Goal: Information Seeking & Learning: Find specific fact

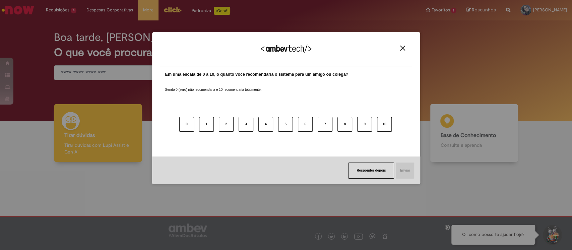
click at [400, 47] on img "Close" at bounding box center [402, 48] width 5 height 5
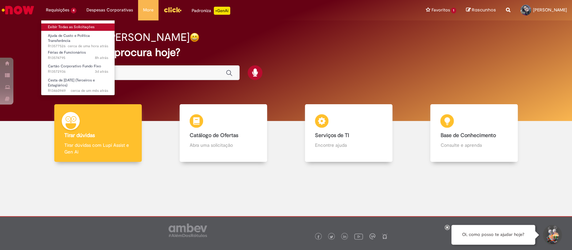
click at [79, 28] on link "Exibir Todas as Solicitações" at bounding box center [78, 26] width 74 height 7
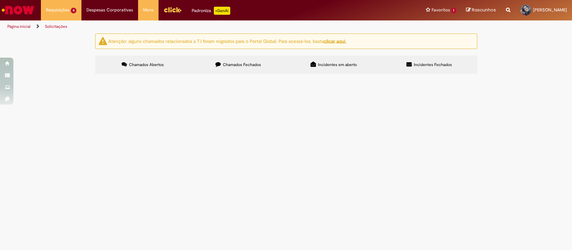
click at [223, 64] on span "Chamados Fechados" at bounding box center [242, 64] width 38 height 5
click at [0, 0] on span "Funcionário solicitou reembolso desde o início do mês e até agora não recebeu. …" at bounding box center [0, 0] width 0 height 0
click at [0, 0] on span "Cadastro de dados Bancários" at bounding box center [0, 0] width 0 height 0
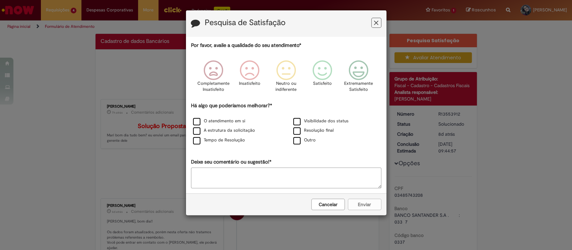
click at [372, 25] on button "Feedback" at bounding box center [376, 23] width 10 height 10
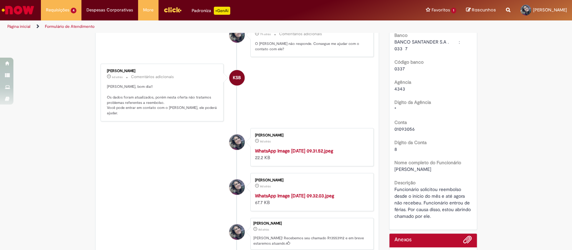
scroll to position [134, 0]
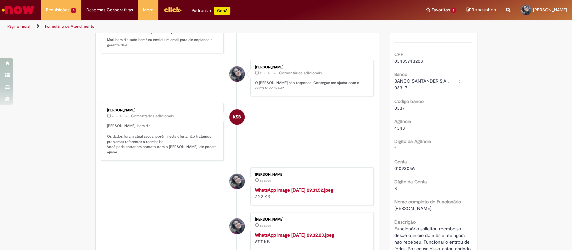
click at [409, 61] on span "03485743208" at bounding box center [408, 61] width 28 height 6
copy span "03485743208"
click at [414, 87] on span "BANCO SANTANDER S.A . : 033 7" at bounding box center [431, 84] width 75 height 13
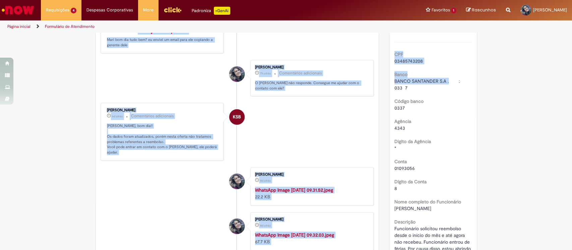
drag, startPoint x: 442, startPoint y: 86, endPoint x: 379, endPoint y: 83, distance: 63.4
click at [379, 83] on div "Verificar Código de Barras Aguardando Aprovação Aguardando atendimento Em andam…" at bounding box center [286, 151] width 392 height 503
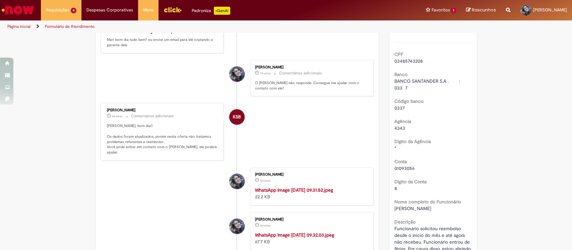
click at [434, 91] on div "BANCO SANTANDER S.A . : 033 7" at bounding box center [432, 84] width 77 height 13
drag, startPoint x: 447, startPoint y: 86, endPoint x: 384, endPoint y: 84, distance: 62.6
click at [384, 84] on div "Pesquisa Satisfação Avaliar Atendimento Detalhes do tíquete Grupo de Atribuição…" at bounding box center [433, 151] width 98 height 503
copy span "BANCO SANTANDER S.A ."
click at [394, 104] on label "Código banco" at bounding box center [408, 101] width 29 height 7
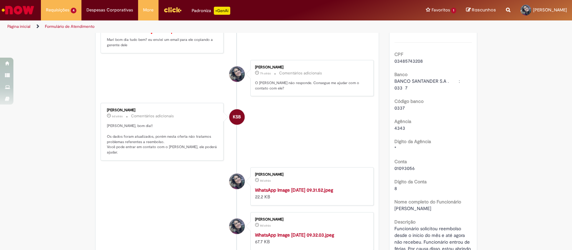
click at [394, 111] on span "0337" at bounding box center [399, 108] width 10 height 6
copy span "0337"
click at [396, 131] on span "4343" at bounding box center [399, 128] width 11 height 6
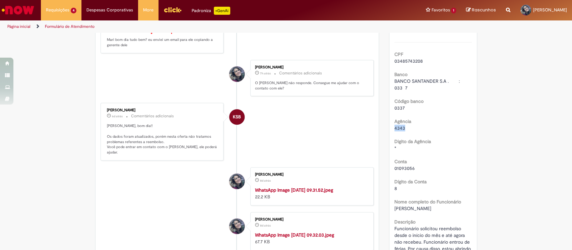
copy span "4343"
click at [394, 171] on span "01093056" at bounding box center [404, 168] width 20 height 6
copy span "01093056"
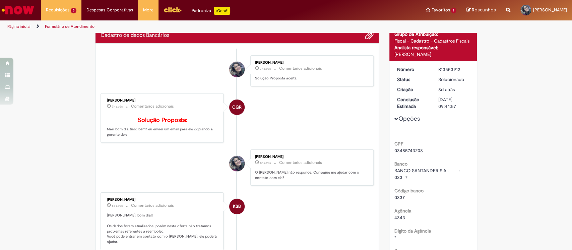
scroll to position [0, 0]
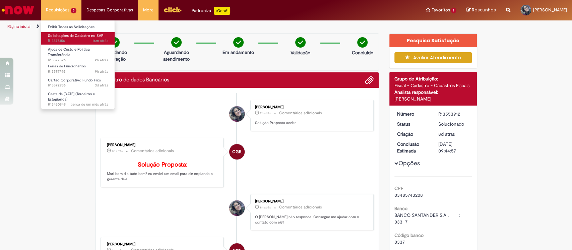
click at [77, 36] on span "Solicitações de Cadastro no SAP" at bounding box center [76, 35] width 56 height 5
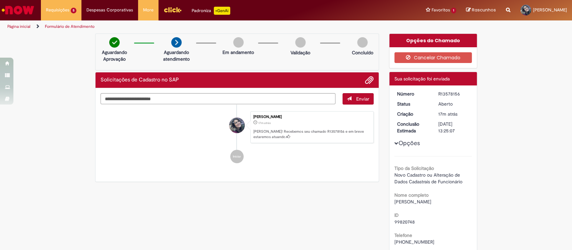
click at [444, 92] on div "R13578156" at bounding box center [453, 93] width 31 height 7
copy div "R13578156"
